Goal: Task Accomplishment & Management: Manage account settings

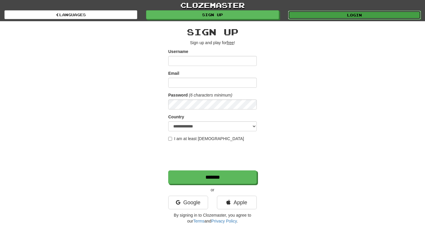
click at [324, 15] on link "Login" at bounding box center [354, 15] width 133 height 9
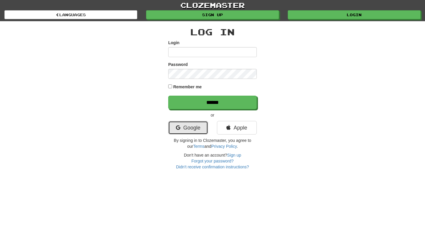
click at [187, 127] on link "Google" at bounding box center [188, 128] width 40 height 14
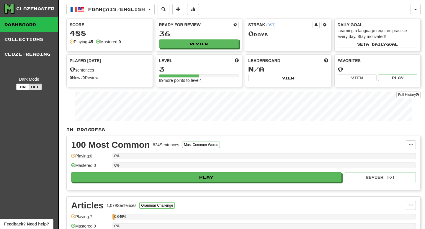
click at [31, 11] on div "Clozemaster" at bounding box center [35, 9] width 38 height 6
click at [28, 25] on link "Dashboard" at bounding box center [29, 24] width 58 height 15
click at [416, 9] on button "button" at bounding box center [415, 9] width 10 height 11
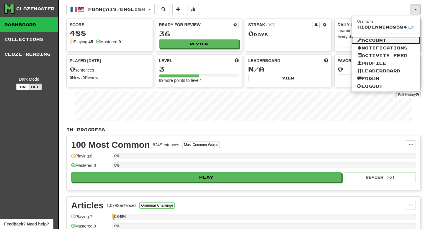
click at [385, 42] on link "Account" at bounding box center [385, 41] width 69 height 8
